Goal: Contribute content: Add original content to the website for others to see

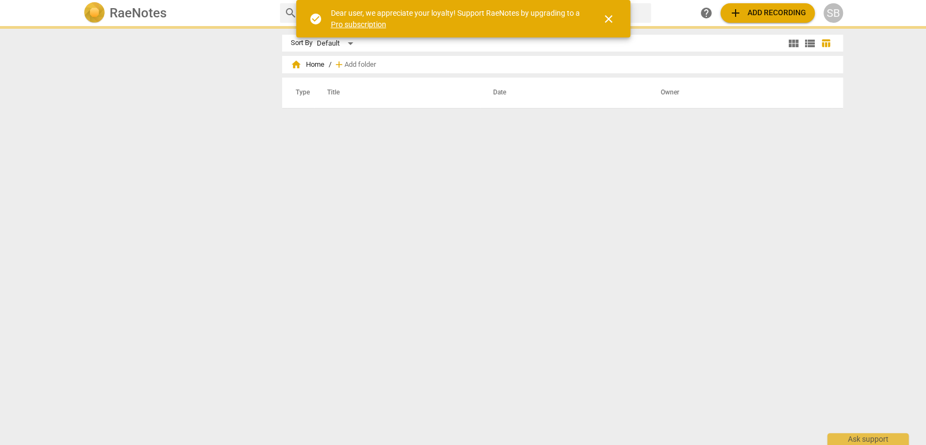
click at [837, 13] on div "SB" at bounding box center [834, 13] width 20 height 20
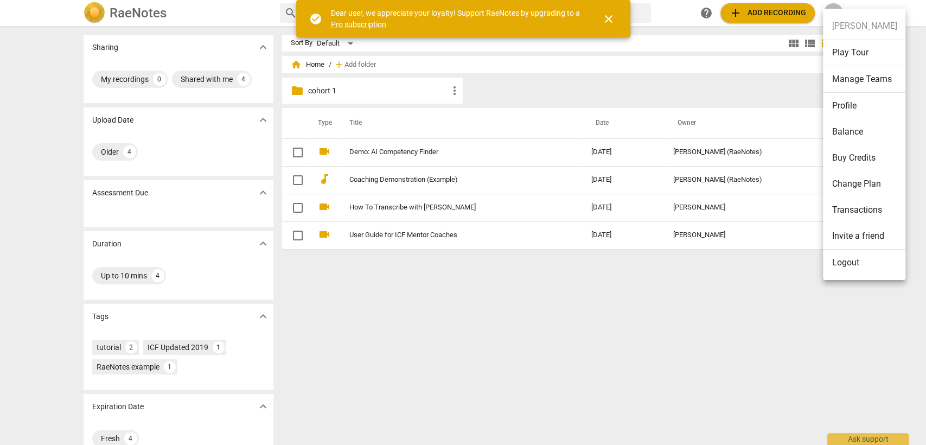
click at [853, 260] on li "Logout" at bounding box center [864, 263] width 82 height 26
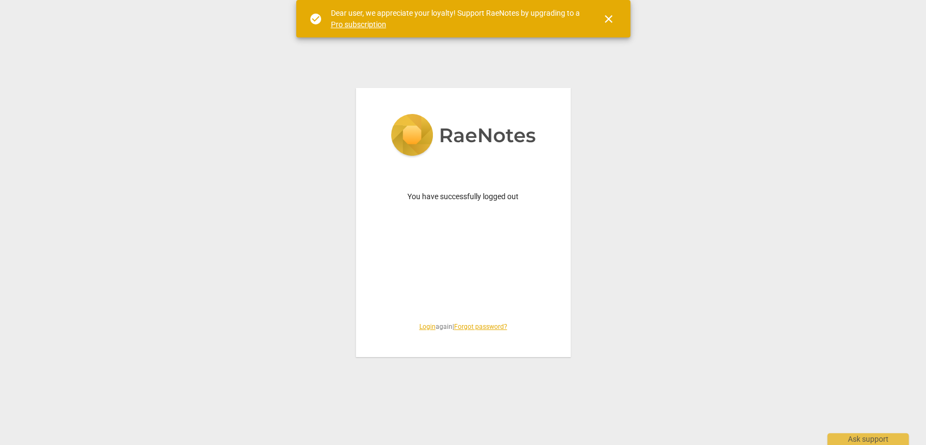
click at [420, 327] on link "Login" at bounding box center [427, 327] width 16 height 8
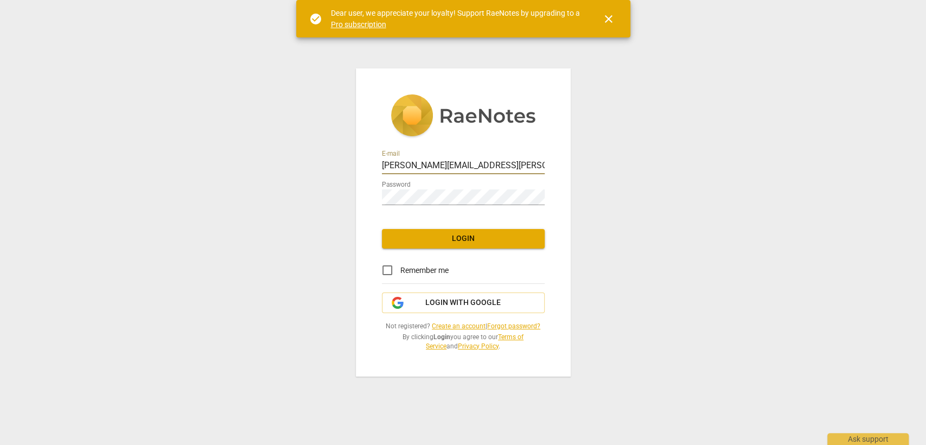
click at [422, 166] on input "[PERSON_NAME][EMAIL_ADDRESS][PERSON_NAME][DOMAIN_NAME]" at bounding box center [463, 166] width 163 height 16
type input "[EMAIL_ADDRESS][DOMAIN_NAME]"
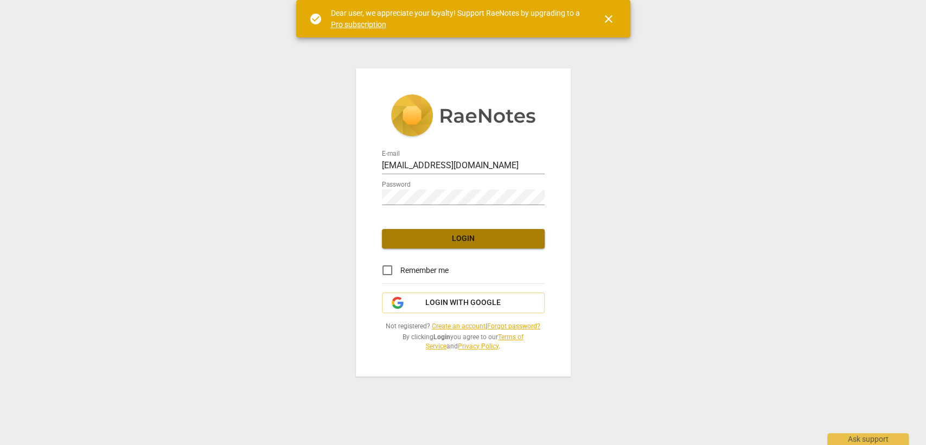
click at [460, 240] on span "Login" at bounding box center [463, 238] width 145 height 11
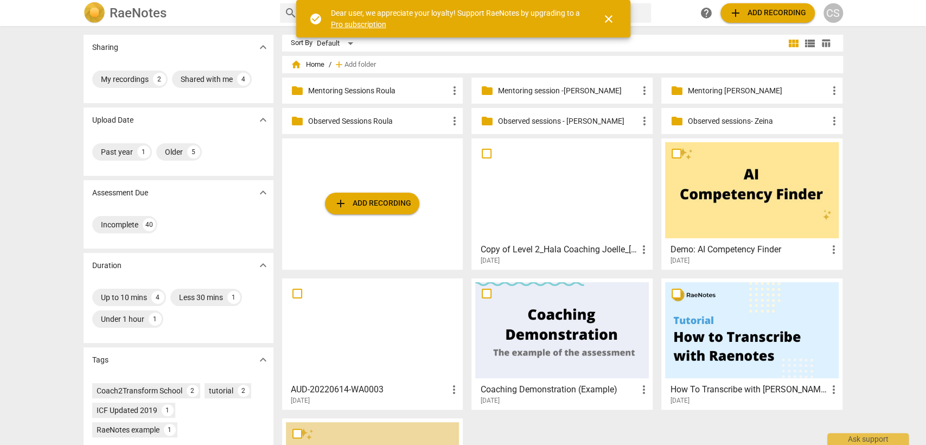
click at [571, 123] on p "Observed sessions - [PERSON_NAME]" at bounding box center [568, 121] width 140 height 11
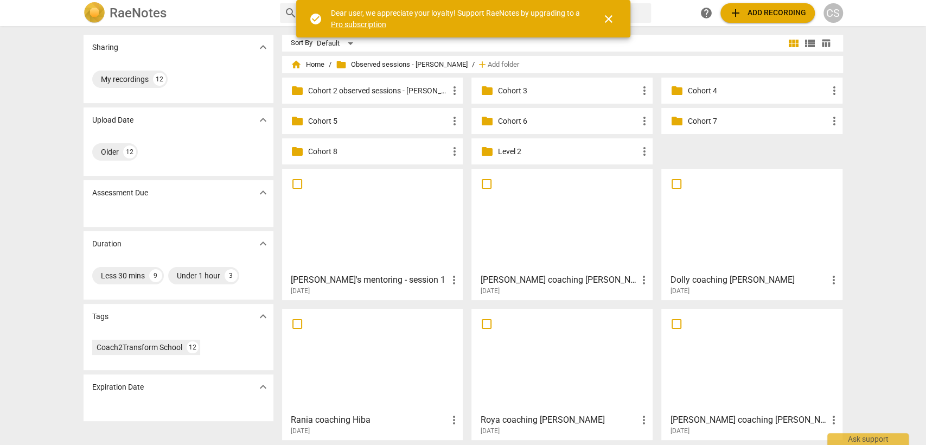
click at [349, 153] on p "Cohort 8" at bounding box center [378, 151] width 140 height 11
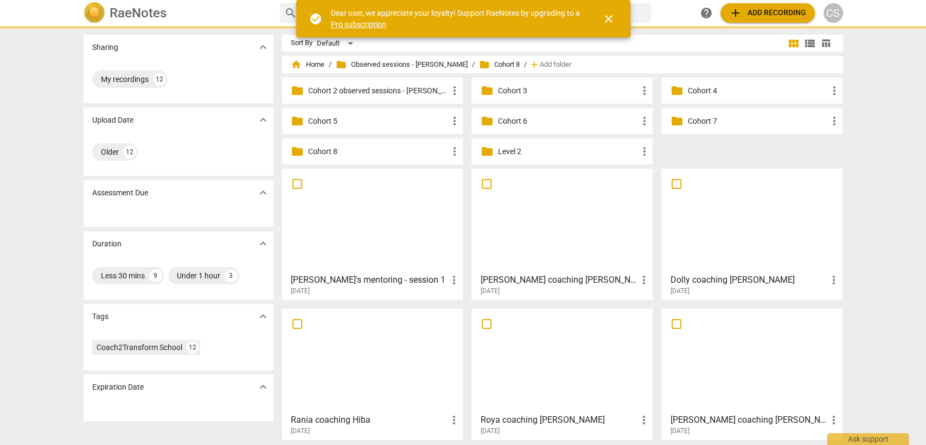
click at [312, 147] on p "Cohort 8" at bounding box center [378, 151] width 140 height 11
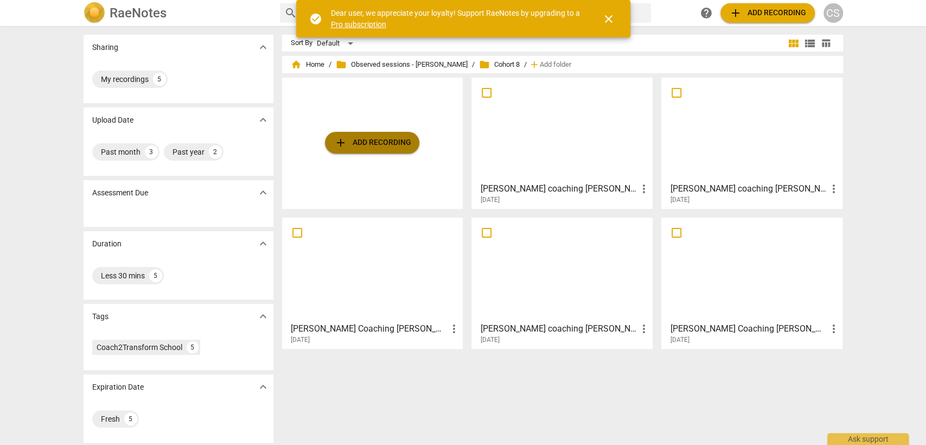
click at [368, 141] on span "add Add recording" at bounding box center [372, 142] width 77 height 13
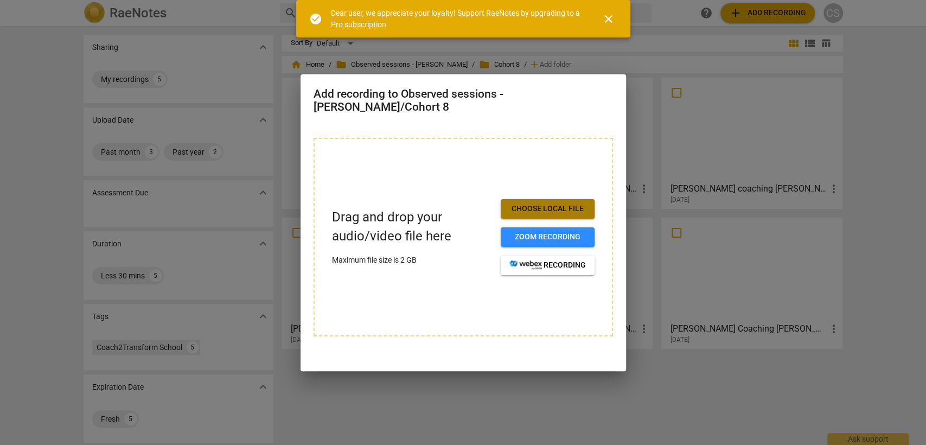
click at [523, 205] on span "Choose local file" at bounding box center [548, 208] width 77 height 11
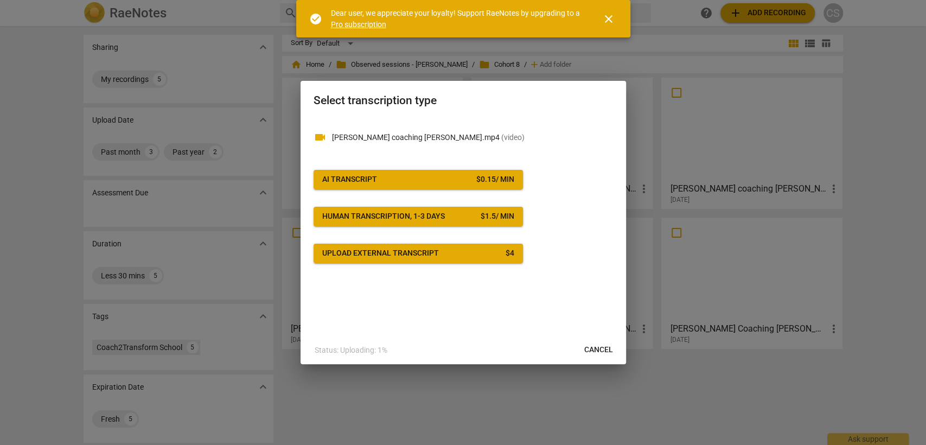
click at [477, 170] on button "AI Transcript $ 0.15 / min" at bounding box center [418, 180] width 209 height 20
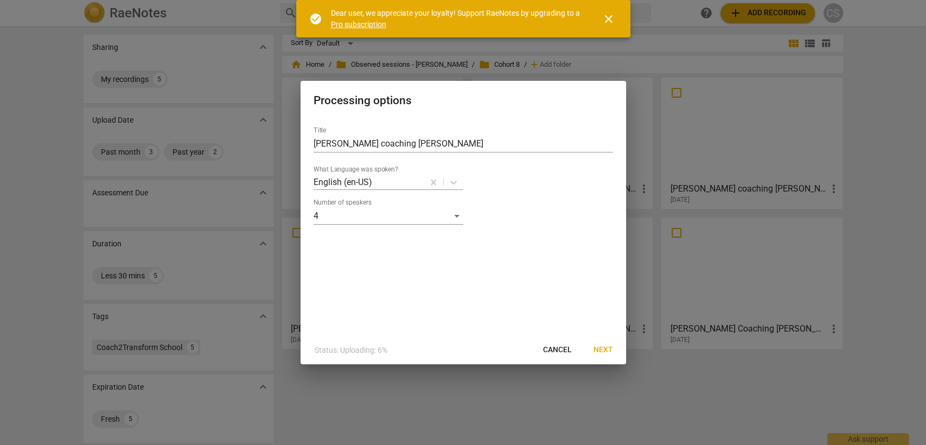
click at [605, 349] on span "Next" at bounding box center [604, 350] width 20 height 11
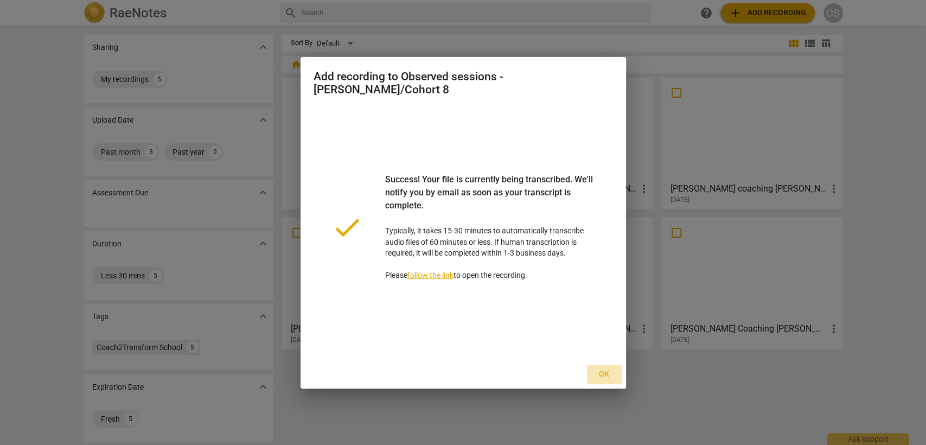
click at [605, 369] on span "Ok" at bounding box center [604, 374] width 17 height 11
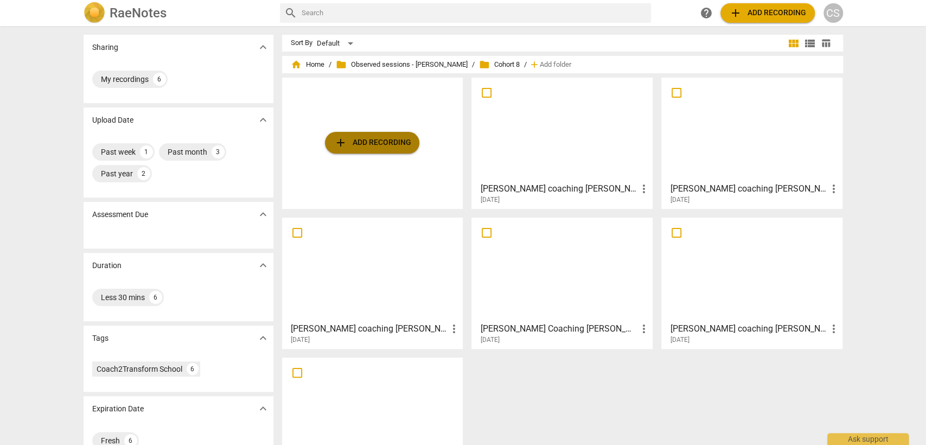
click at [384, 136] on span "add Add recording" at bounding box center [372, 142] width 77 height 13
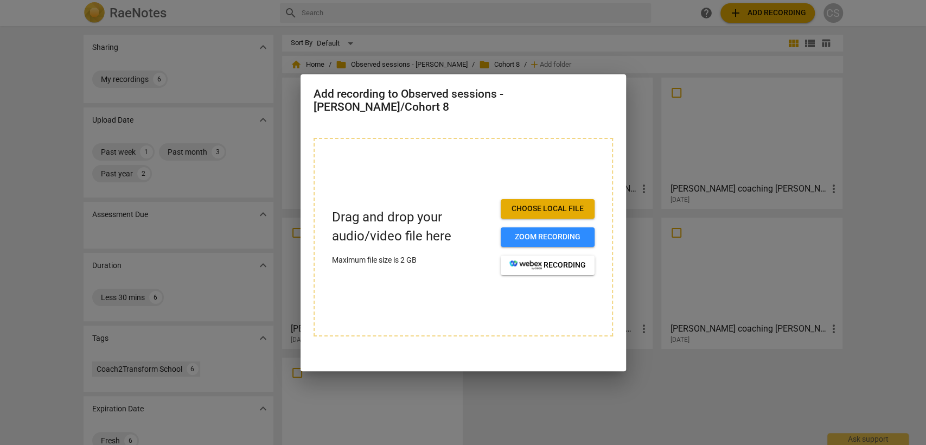
click at [554, 203] on span "Choose local file" at bounding box center [548, 208] width 77 height 11
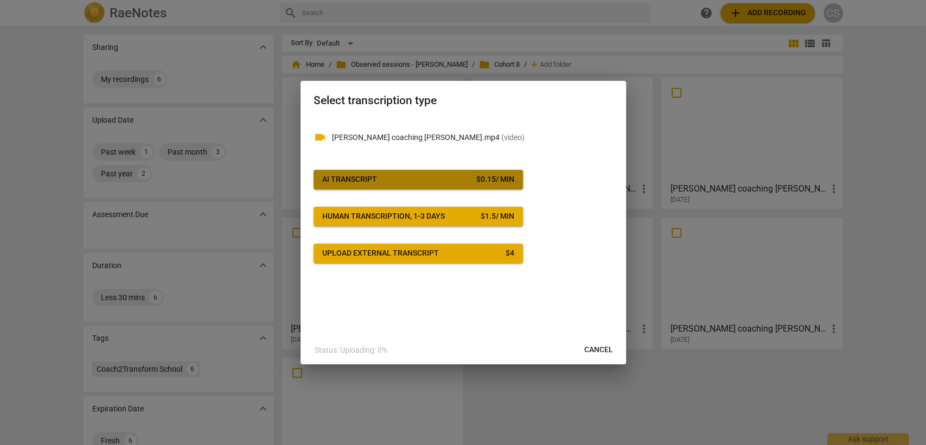
click at [417, 171] on button "AI Transcript $ 0.15 / min" at bounding box center [418, 180] width 209 height 20
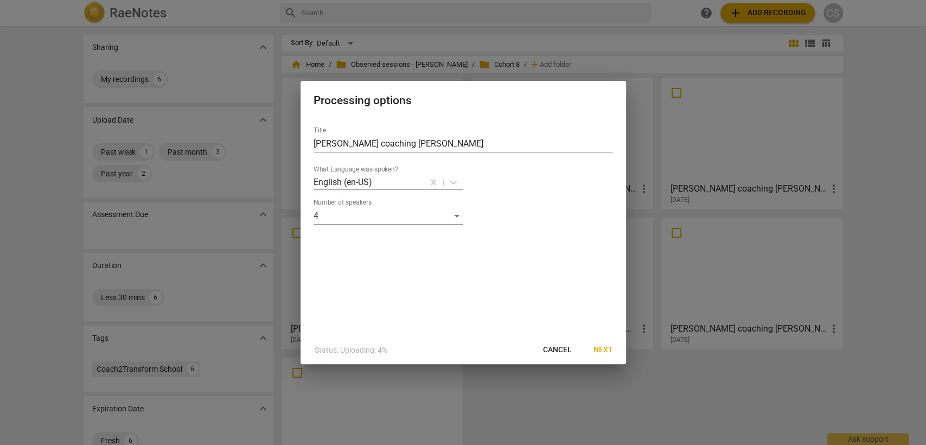
click at [611, 349] on span "Next" at bounding box center [604, 350] width 20 height 11
